Goal: Task Accomplishment & Management: Use online tool/utility

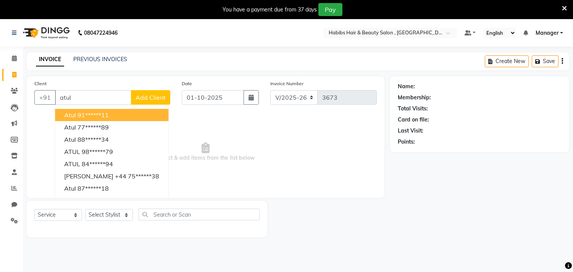
select select "4838"
select select "service"
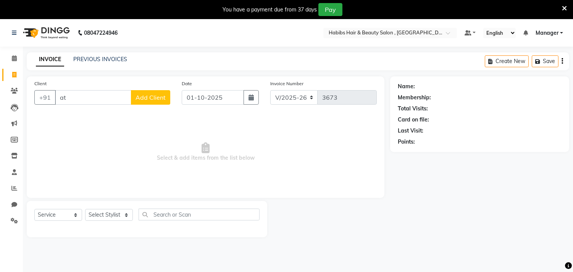
type input "a"
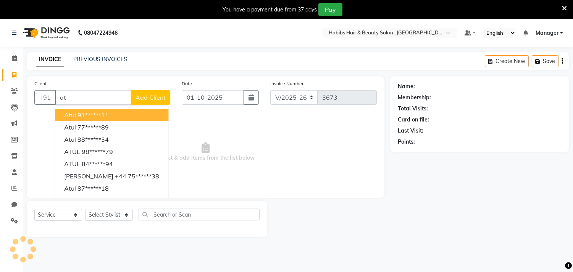
type input "a"
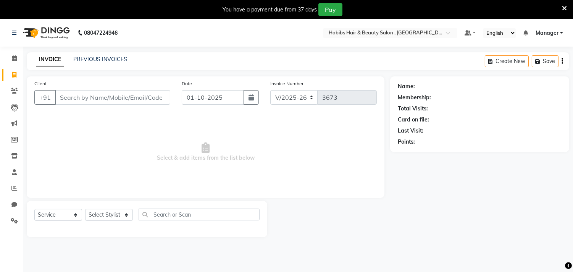
click at [117, 85] on div "Client +91" at bounding box center [102, 94] width 147 height 31
click at [113, 59] on link "PREVIOUS INVOICES" at bounding box center [100, 59] width 54 height 7
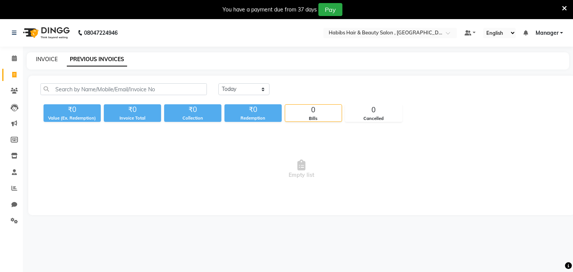
click at [48, 62] on link "INVOICE" at bounding box center [47, 59] width 22 height 7
select select "4838"
select select "service"
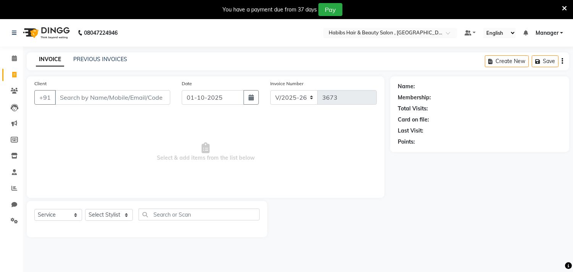
scroll to position [19, 0]
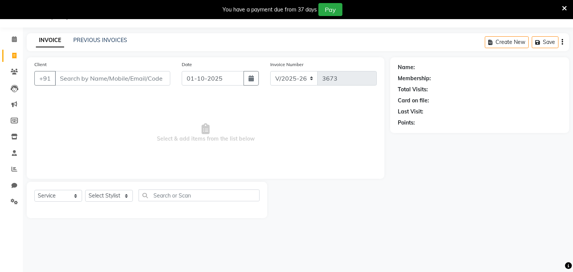
click at [88, 67] on div "Client +91" at bounding box center [102, 75] width 147 height 31
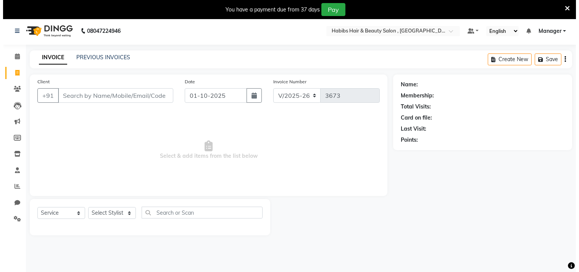
scroll to position [0, 0]
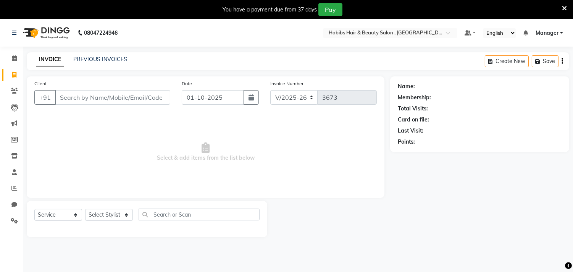
click at [563, 5] on icon at bounding box center [564, 8] width 5 height 7
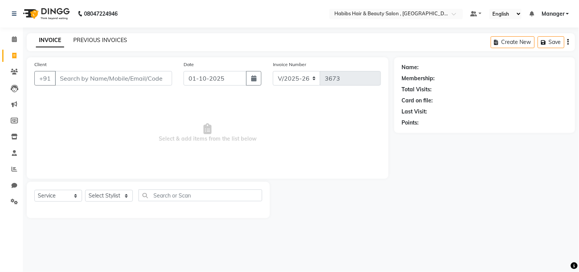
click at [119, 40] on link "PREVIOUS INVOICES" at bounding box center [100, 40] width 54 height 7
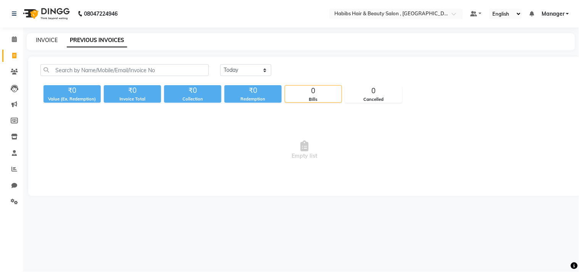
click at [43, 39] on link "INVOICE" at bounding box center [47, 40] width 22 height 7
select select "service"
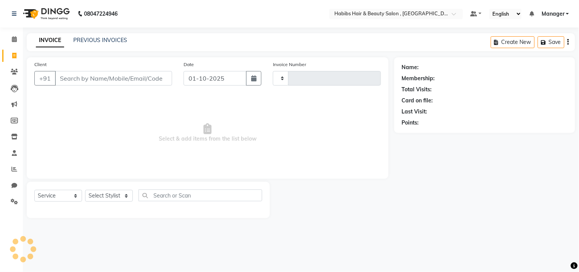
type input "3673"
select select "4838"
click at [79, 51] on div "INVOICE PREVIOUS INVOICES Create New Save" at bounding box center [301, 42] width 548 height 18
click at [100, 41] on link "PREVIOUS INVOICES" at bounding box center [100, 40] width 54 height 7
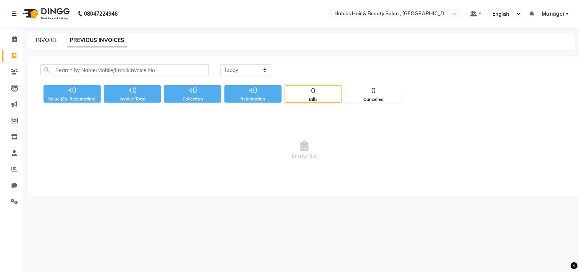
click at [55, 39] on link "INVOICE" at bounding box center [47, 40] width 22 height 7
select select "service"
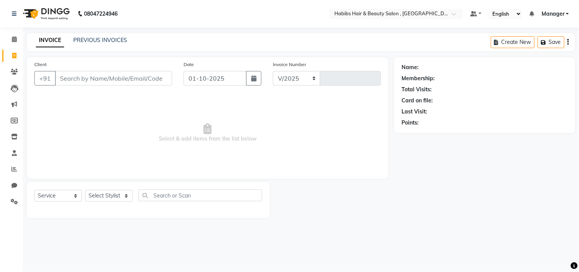
select select "4838"
type input "3673"
click at [64, 47] on div "INVOICE PREVIOUS INVOICES Create New Save" at bounding box center [301, 42] width 548 height 18
click at [65, 47] on div "INVOICE PREVIOUS INVOICES Create New Save" at bounding box center [301, 42] width 548 height 18
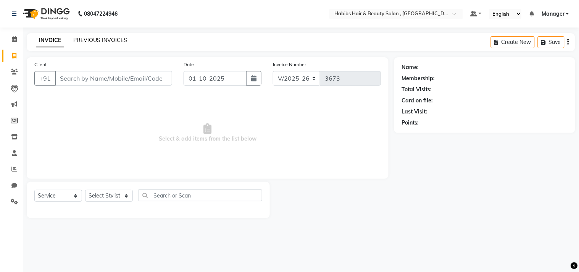
click at [116, 41] on link "PREVIOUS INVOICES" at bounding box center [100, 40] width 54 height 7
